Goal: Book appointment/travel/reservation

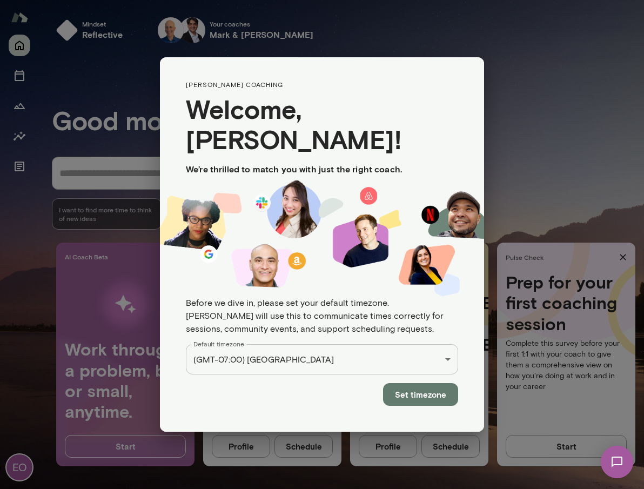
click at [375, 0] on div "EO Mindset reflective Your coach Mark Lazen Your coach Raj Manghani Your coach …" at bounding box center [322, 0] width 644 height 0
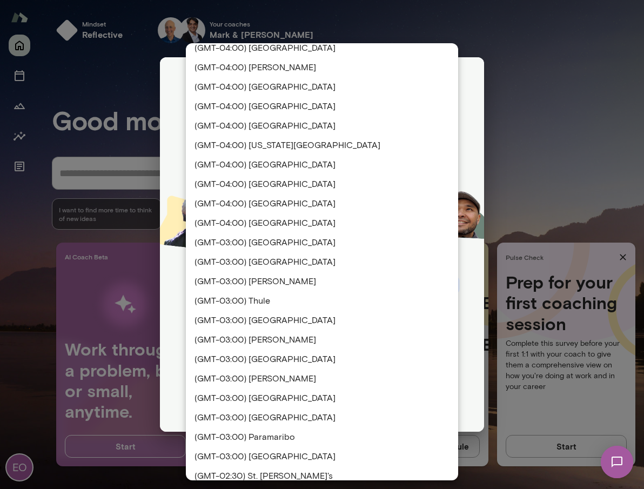
scroll to position [1275, 0]
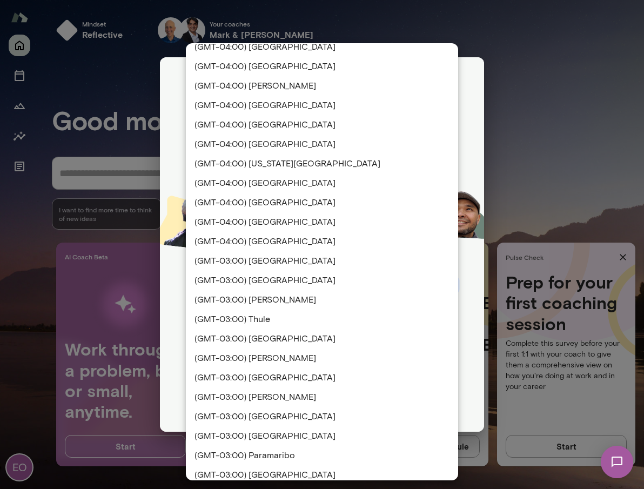
click at [305, 169] on li "(GMT-04:00) New York City" at bounding box center [322, 163] width 272 height 19
type input "**********"
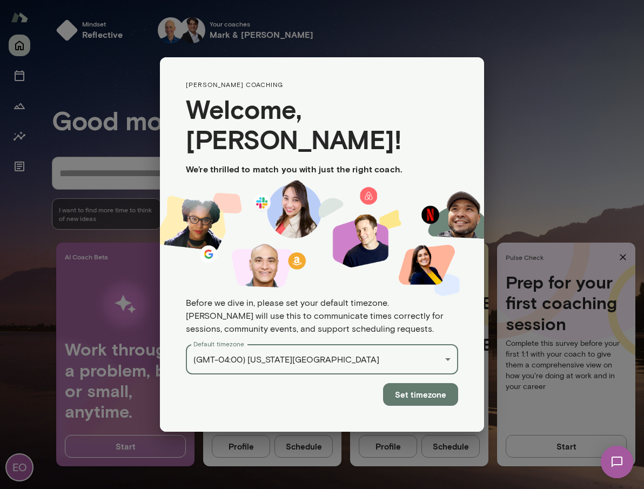
click at [400, 383] on button "Set timezone" at bounding box center [420, 394] width 75 height 23
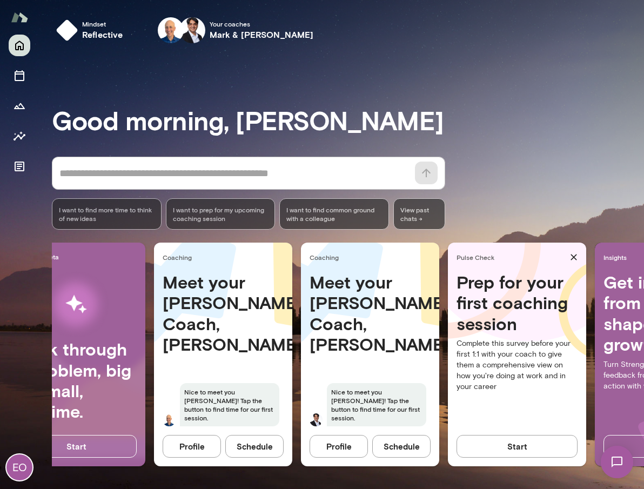
scroll to position [0, 6]
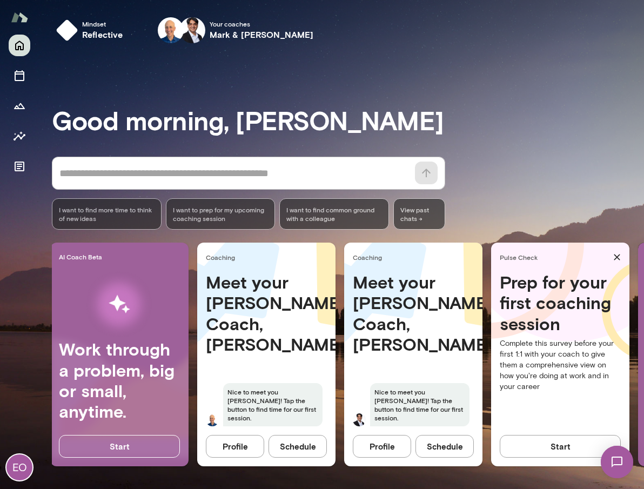
click at [240, 445] on button "Profile" at bounding box center [235, 446] width 58 height 23
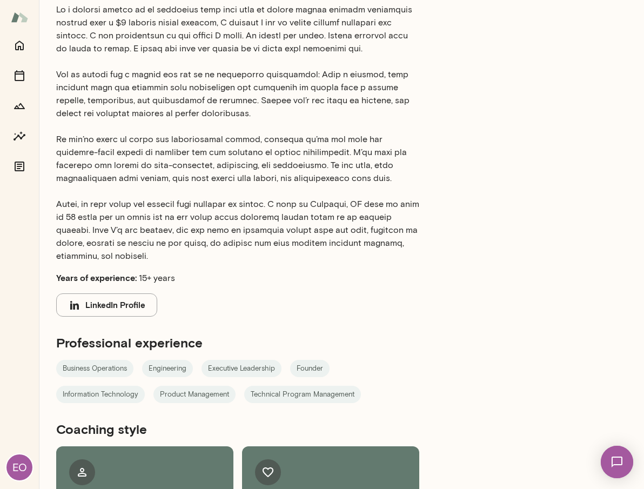
scroll to position [178, 0]
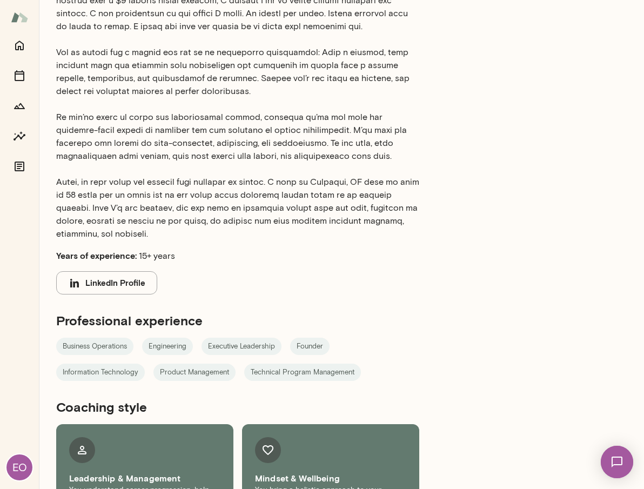
click at [119, 285] on button "LinkedIn Profile" at bounding box center [106, 282] width 101 height 23
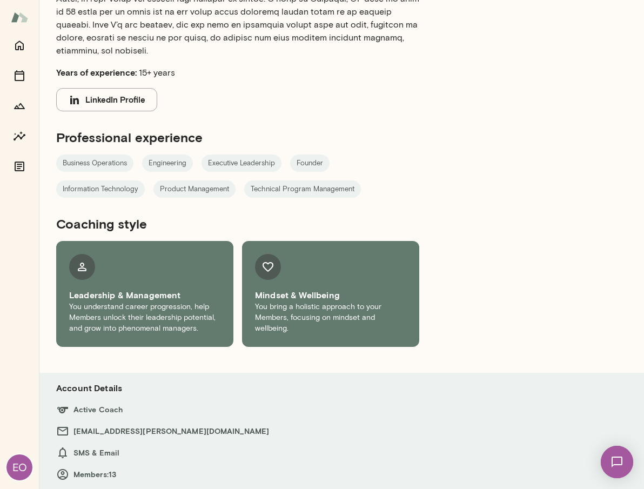
scroll to position [0, 0]
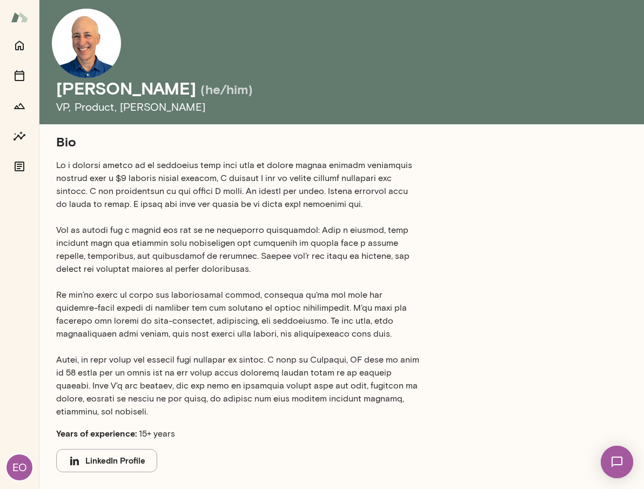
click at [500, 180] on div "Bio Years of experience: 15+ years LinkedIn Profile Professional experience Bus…" at bounding box center [341, 420] width 571 height 574
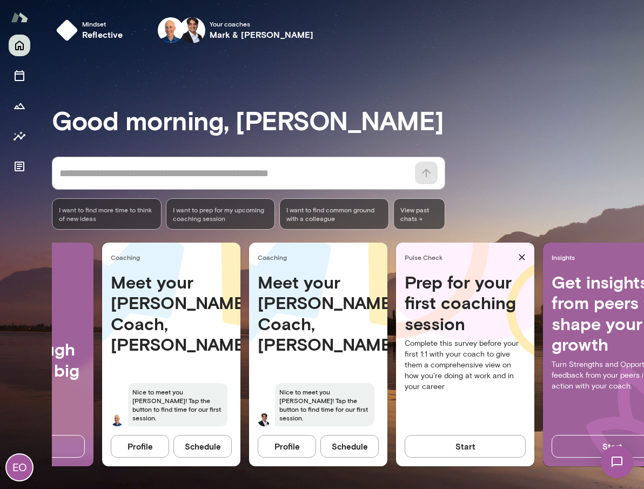
scroll to position [0, 100]
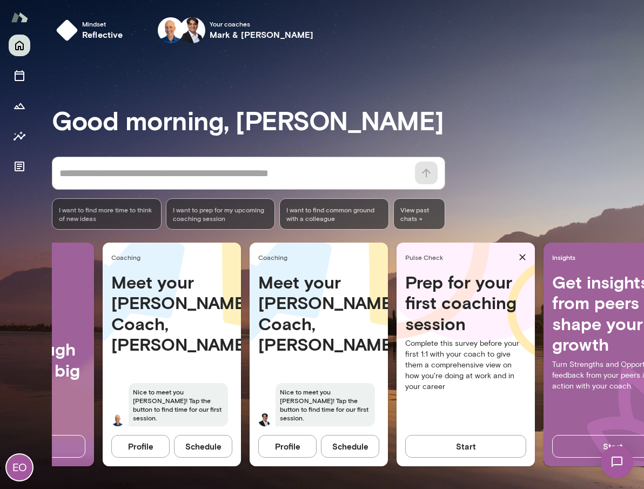
click at [298, 450] on button "Profile" at bounding box center [287, 446] width 58 height 23
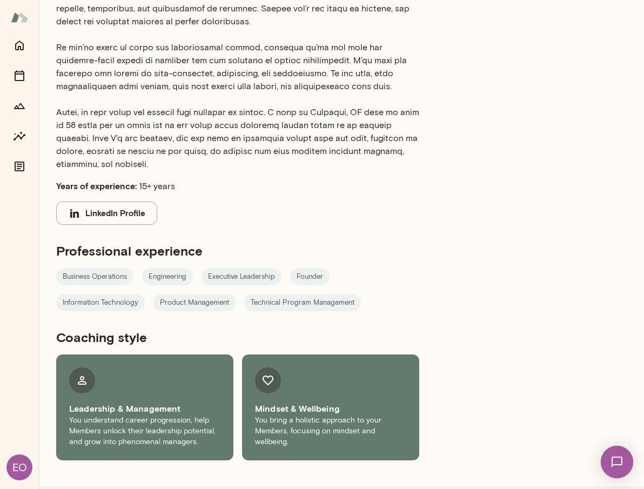
scroll to position [361, 0]
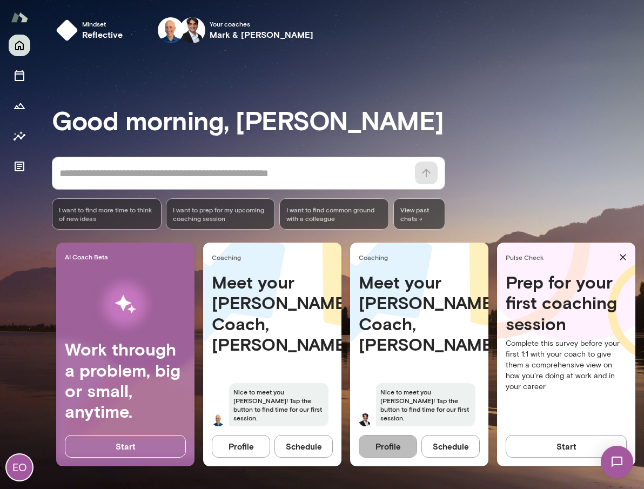
click at [384, 447] on button "Profile" at bounding box center [388, 446] width 58 height 23
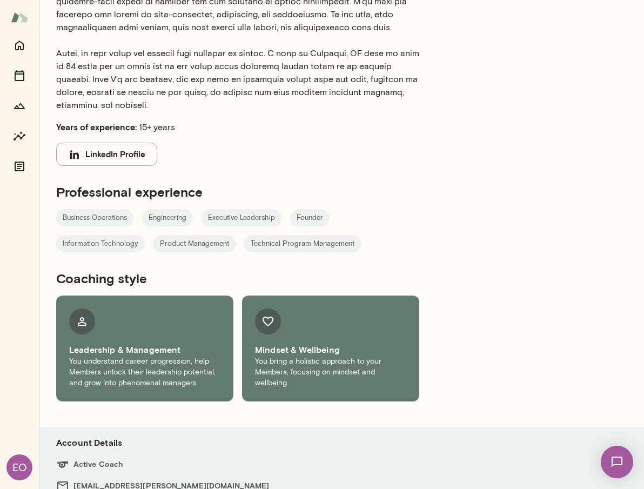
scroll to position [361, 0]
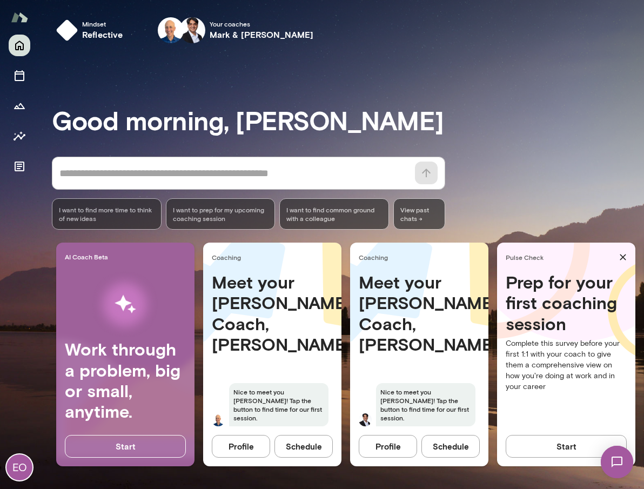
click at [304, 444] on button "Schedule" at bounding box center [303, 446] width 58 height 23
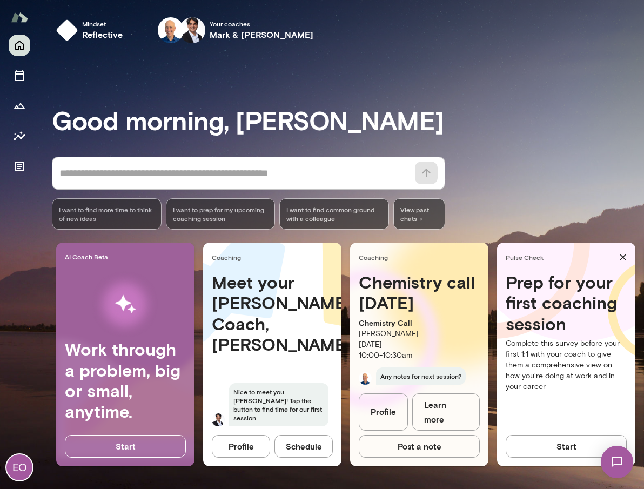
click at [247, 325] on h4 "Meet your [PERSON_NAME] Coach, [PERSON_NAME]" at bounding box center [272, 313] width 121 height 83
click at [260, 450] on button "Profile" at bounding box center [241, 446] width 58 height 23
click at [306, 453] on button "Schedule" at bounding box center [303, 446] width 58 height 23
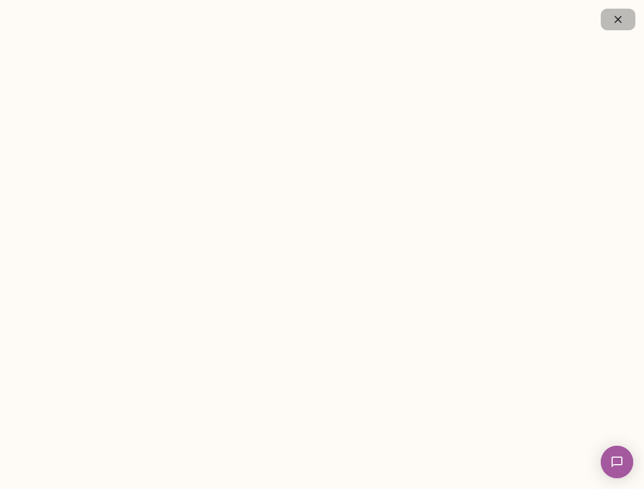
click at [614, 18] on icon "button" at bounding box center [618, 19] width 13 height 13
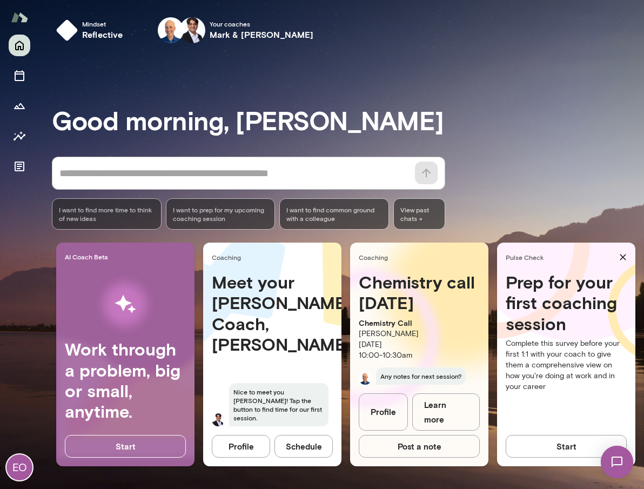
click at [501, 203] on div "* ​ ​ I want to find more time to think of new ideas I want to prep for my upco…" at bounding box center [348, 193] width 592 height 73
click at [146, 461] on div "Start" at bounding box center [125, 450] width 138 height 31
click at [147, 454] on button "Start" at bounding box center [125, 446] width 121 height 23
click at [313, 374] on div "Meet your Mento Coach, Raj Nice to meet you Emeka! Tap the button to find time …" at bounding box center [272, 355] width 138 height 167
click at [244, 440] on button "Profile" at bounding box center [241, 446] width 58 height 23
